Goal: Information Seeking & Learning: Learn about a topic

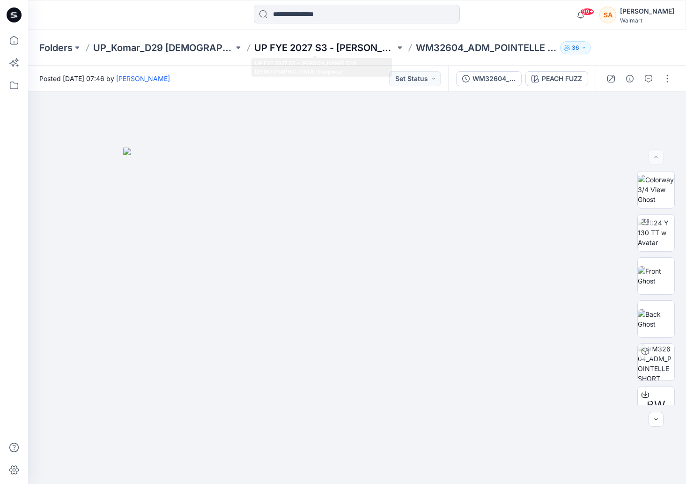
click at [344, 47] on p "UP FYE 2027 S3 - [PERSON_NAME] D29 [DEMOGRAPHIC_DATA] Sleepwear" at bounding box center [324, 47] width 140 height 13
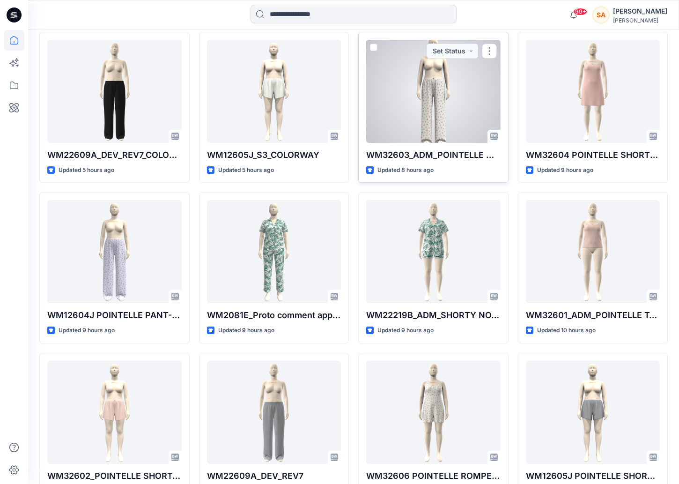
scroll to position [335, 0]
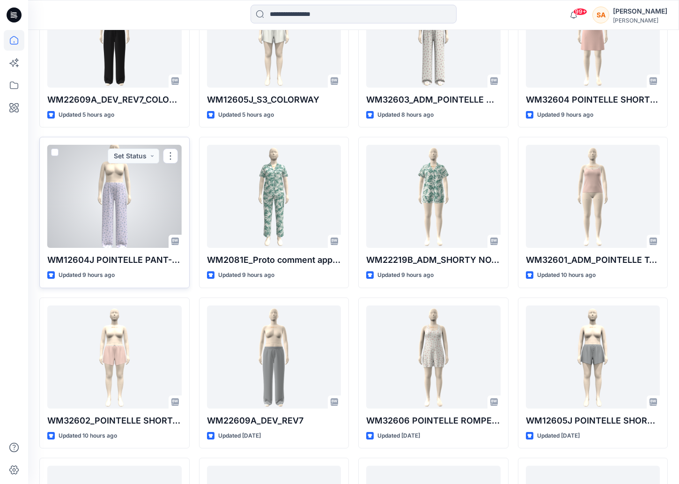
click at [110, 178] on div at bounding box center [114, 196] width 134 height 103
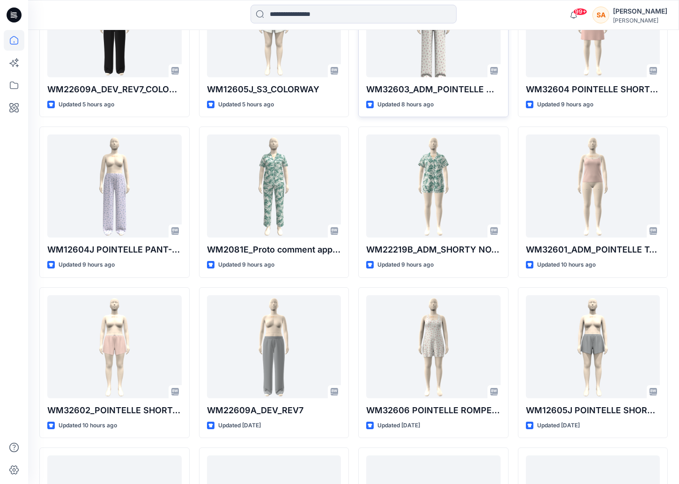
scroll to position [290, 0]
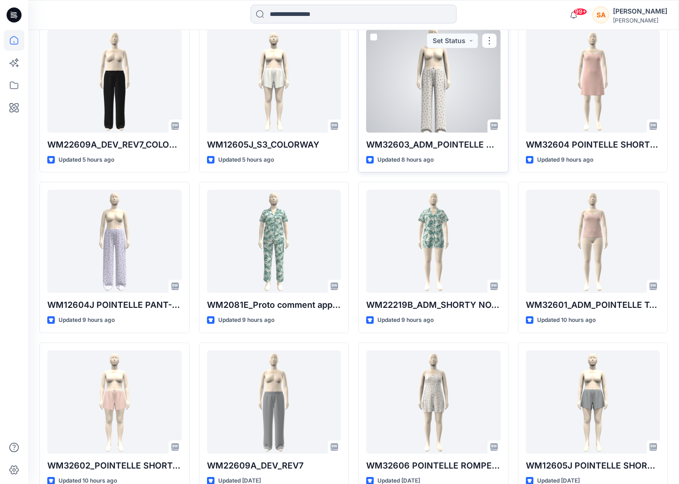
click at [416, 84] on div at bounding box center [433, 81] width 134 height 103
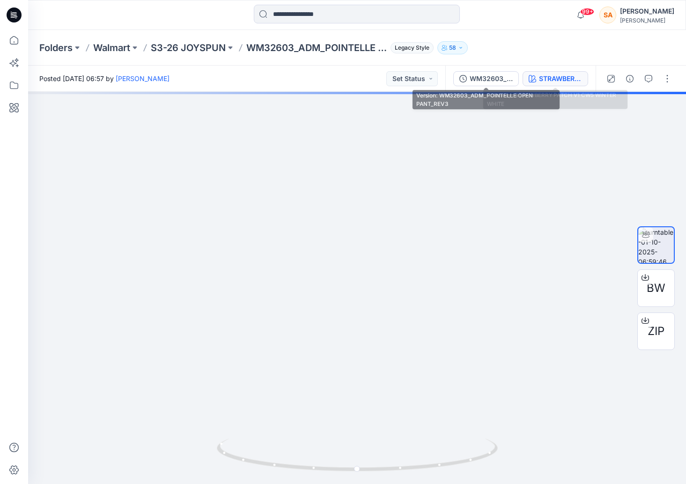
click at [546, 78] on div "STRAWBERRY PATCH V1 CW5 WINTER WHITE" at bounding box center [560, 79] width 43 height 10
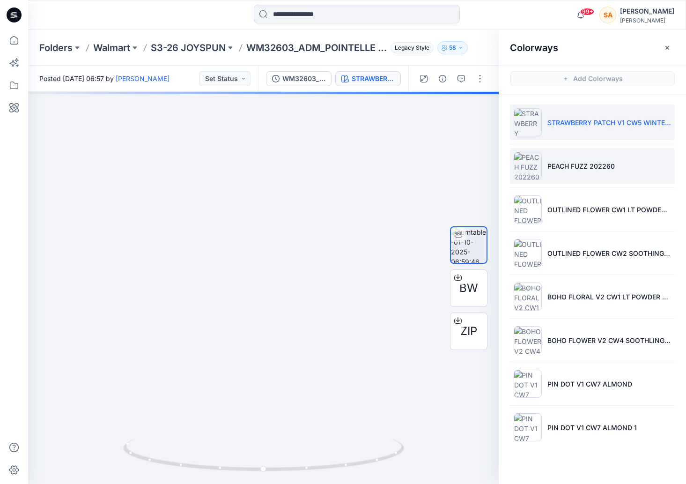
click at [576, 172] on li "PEACH FUZZ 202260" at bounding box center [592, 166] width 165 height 36
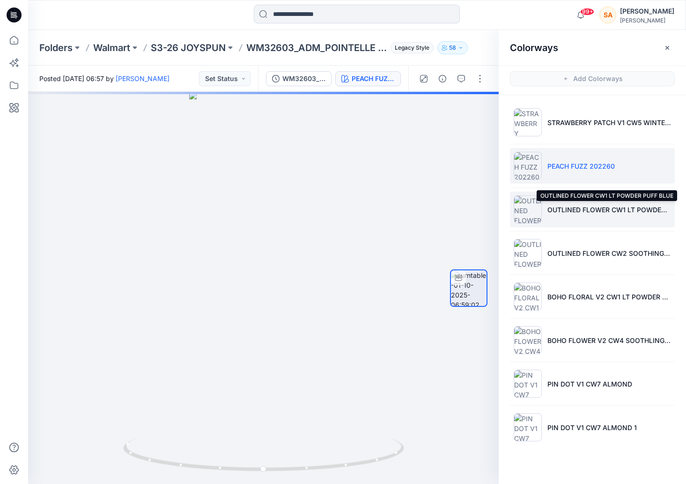
click at [599, 210] on p "OUTLINED FLOWER CW1 LT POWDER PUFF BLUE" at bounding box center [609, 210] width 124 height 10
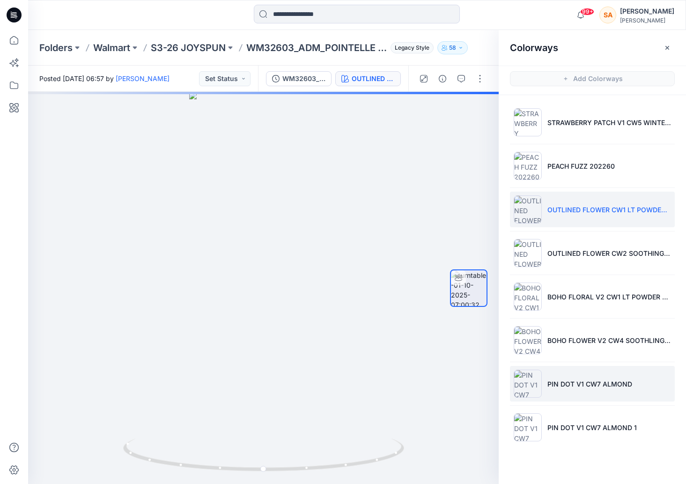
click at [609, 388] on p "PIN DOT V1 CW7 ALMOND" at bounding box center [589, 384] width 85 height 10
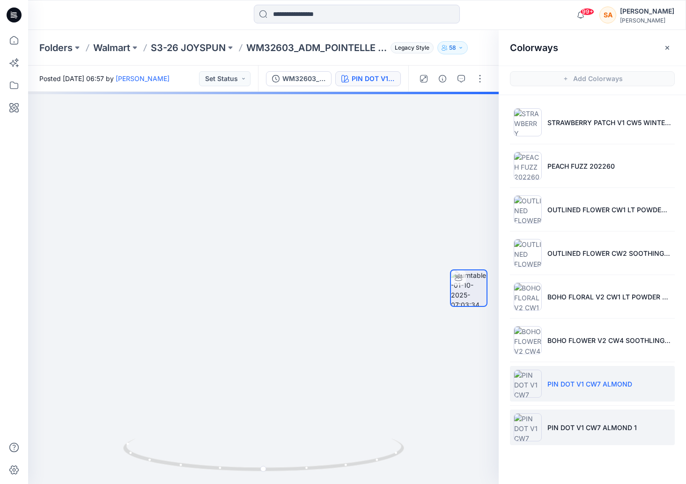
click at [617, 430] on p "PIN DOT V1 CW7 ALMOND 1" at bounding box center [591, 427] width 89 height 10
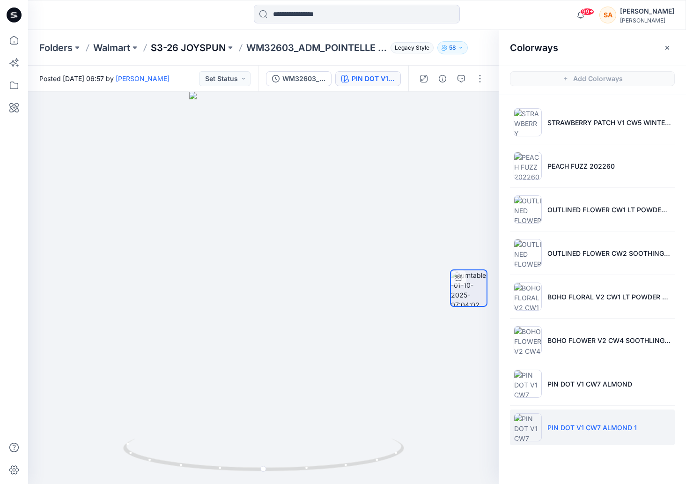
click at [217, 43] on p "S3-26 JOYSPUN" at bounding box center [188, 47] width 75 height 13
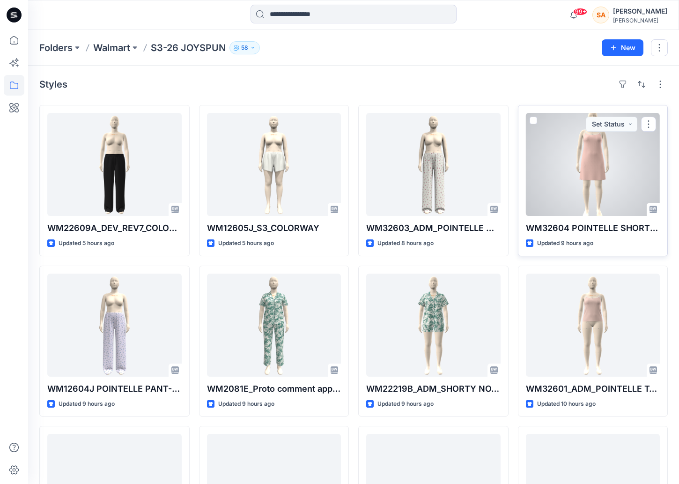
click at [584, 171] on div at bounding box center [593, 164] width 134 height 103
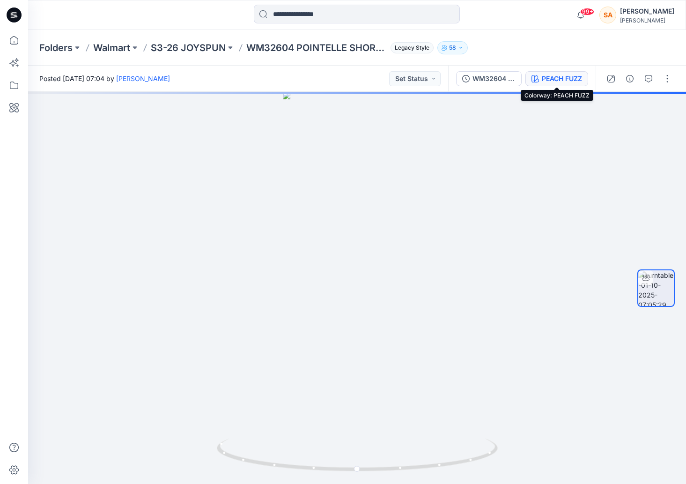
click at [548, 75] on div "PEACH FUZZ" at bounding box center [562, 79] width 40 height 10
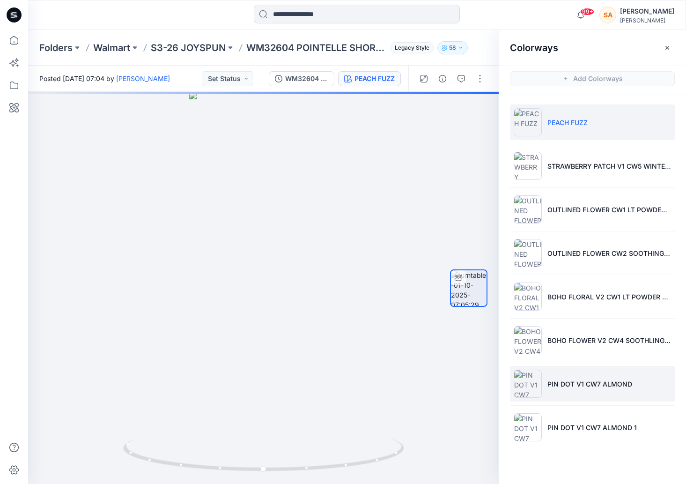
click at [573, 384] on p "PIN DOT V1 CW7 ALMOND" at bounding box center [589, 384] width 85 height 10
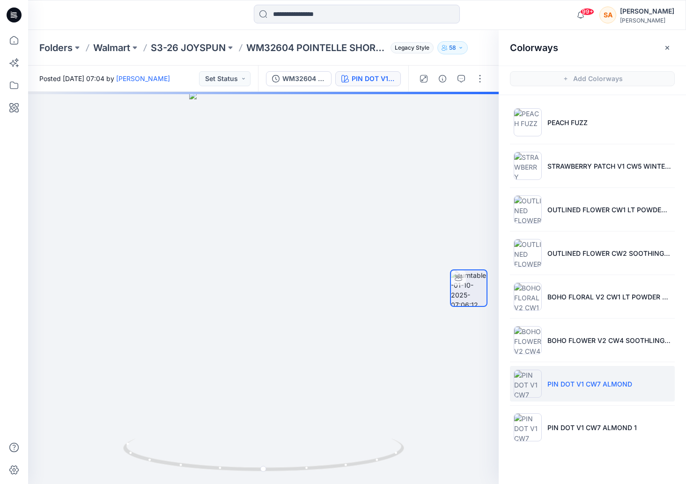
click at [578, 387] on p "PIN DOT V1 CW7 ALMOND" at bounding box center [589, 384] width 85 height 10
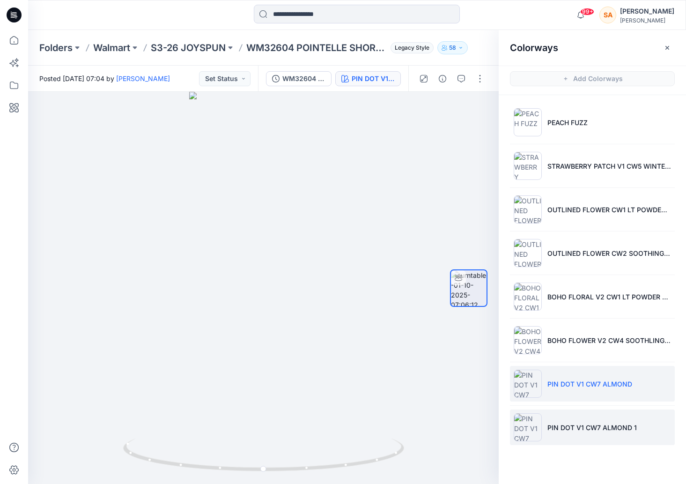
click at [595, 442] on li "PIN DOT V1 CW7 ALMOND 1" at bounding box center [592, 427] width 165 height 36
